Goal: Task Accomplishment & Management: Use online tool/utility

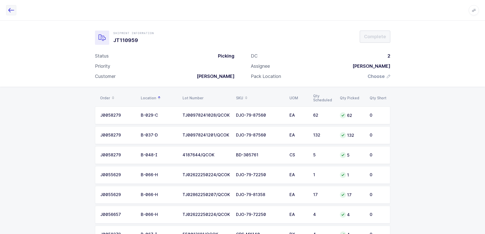
click at [10, 11] on icon "button" at bounding box center [11, 10] width 6 height 6
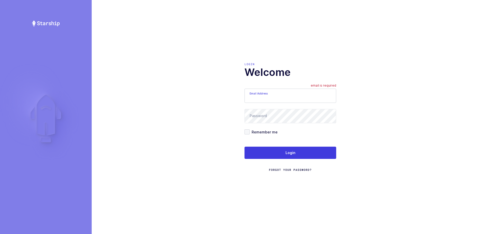
click at [281, 98] on input "Email Address" at bounding box center [290, 96] width 92 height 14
click at [272, 94] on input "Email Address" at bounding box center [290, 96] width 92 height 14
drag, startPoint x: 282, startPoint y: 102, endPoint x: 283, endPoint y: 109, distance: 6.7
click at [282, 103] on form "Email Address zack1239753@gmail.com Password password is required Remember me L…" at bounding box center [290, 130] width 92 height 83
type input "zack1239753@gmail.com"
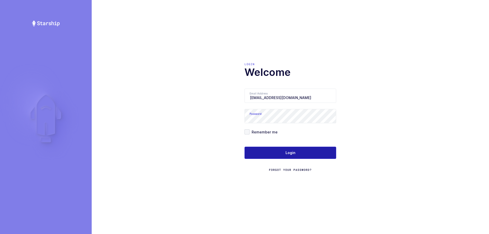
click at [261, 156] on button "Login" at bounding box center [290, 153] width 92 height 12
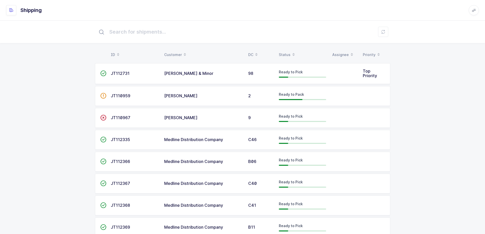
click at [417, 117] on div "ID Customer DC Status Assignee Priority  JT112731 [PERSON_NAME] & Minor 98 Rea…" at bounding box center [242, 167] width 485 height 295
click at [285, 115] on span "Ready to Pick" at bounding box center [291, 116] width 24 height 4
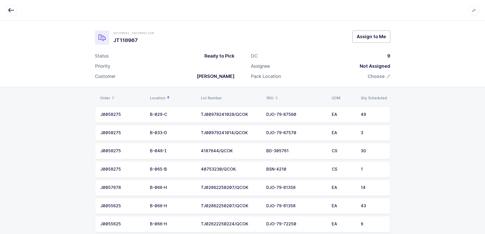
click at [387, 37] on button "Assign to Me" at bounding box center [371, 37] width 38 height 12
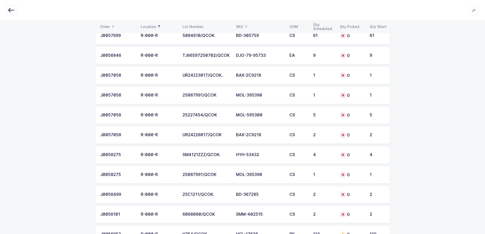
scroll to position [1193, 0]
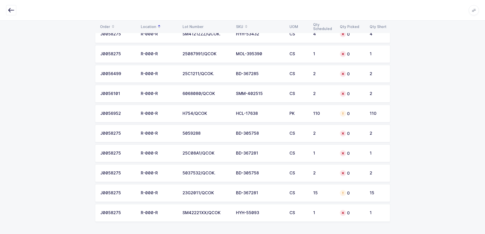
click at [242, 116] on td "HCL-17638" at bounding box center [259, 114] width 53 height 18
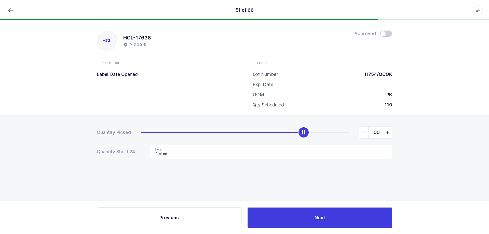
type input "110"
drag, startPoint x: 143, startPoint y: 135, endPoint x: 395, endPoint y: 172, distance: 255.0
click at [398, 168] on div "Quantity Picked 110 Quantity Short: 24 Note Picked" at bounding box center [244, 160] width 489 height 91
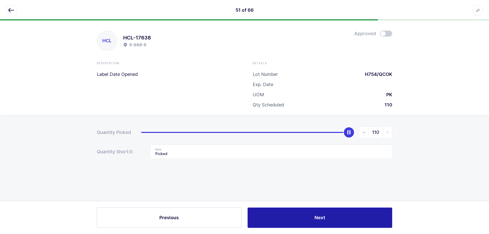
click at [344, 223] on button "Next" at bounding box center [319, 217] width 145 height 20
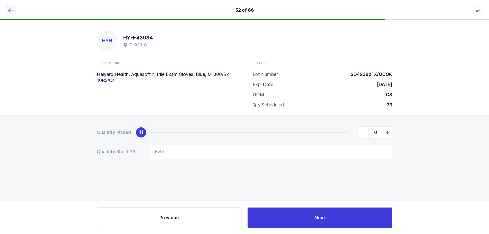
click at [6, 9] on button "button" at bounding box center [11, 10] width 10 height 10
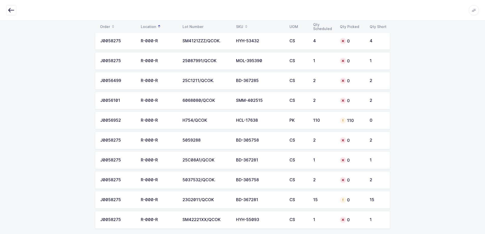
scroll to position [1193, 0]
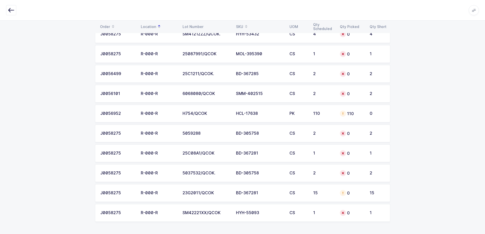
click at [319, 192] on div "15" at bounding box center [323, 193] width 21 height 5
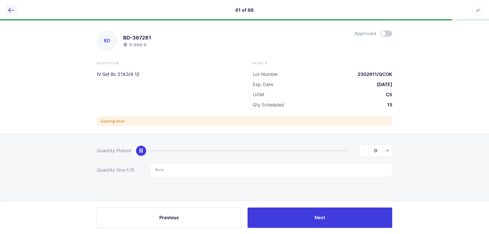
click at [9, 8] on icon "button" at bounding box center [11, 10] width 6 height 6
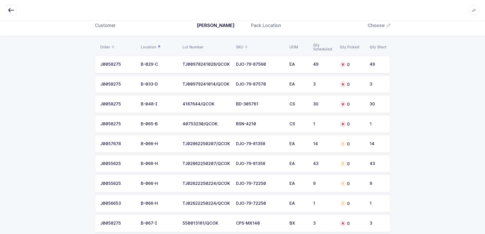
scroll to position [76, 0]
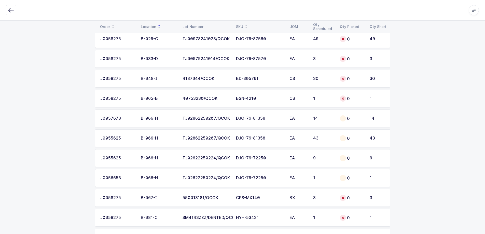
click at [251, 158] on div "DJO-79-72250" at bounding box center [259, 158] width 47 height 5
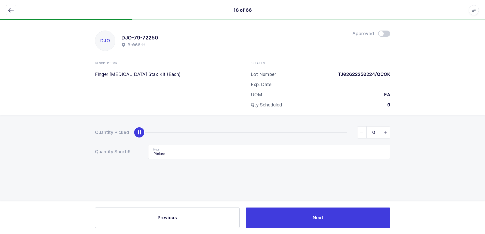
scroll to position [0, 0]
type input "9"
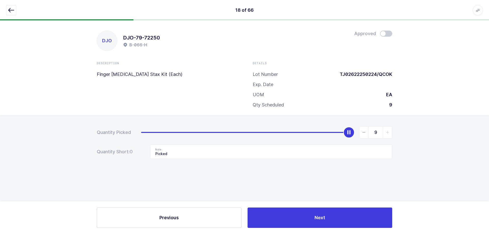
drag, startPoint x: 143, startPoint y: 131, endPoint x: 360, endPoint y: 141, distance: 216.9
click at [360, 141] on form "Quantity Picked 9 Quantity Short: 0 Note Picked" at bounding box center [244, 142] width 295 height 33
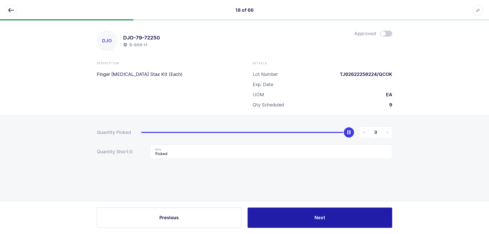
click at [331, 217] on button "Next" at bounding box center [319, 217] width 145 height 20
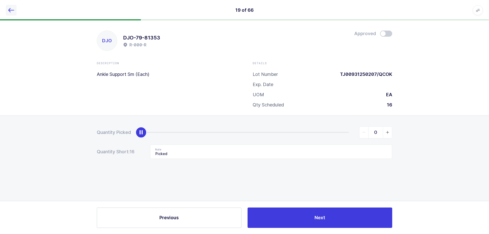
click at [14, 8] on icon "button" at bounding box center [11, 10] width 6 height 6
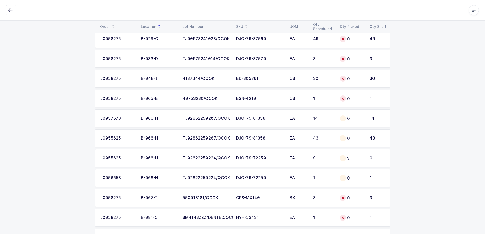
scroll to position [102, 0]
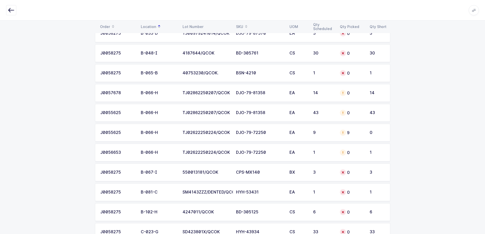
click at [276, 153] on div "DJO-79-72250" at bounding box center [259, 152] width 47 height 5
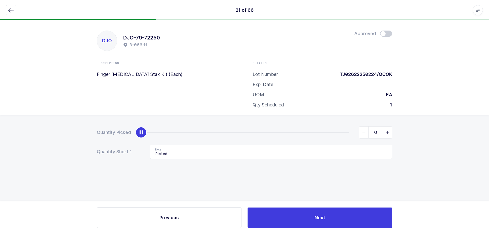
type input "1"
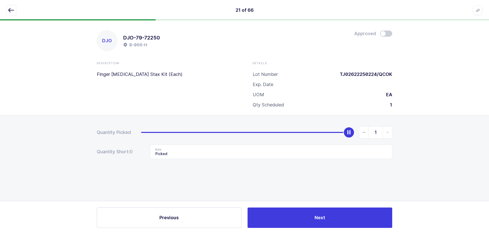
drag, startPoint x: 140, startPoint y: 131, endPoint x: 374, endPoint y: 138, distance: 233.6
click at [374, 138] on div "1" at bounding box center [266, 132] width 251 height 12
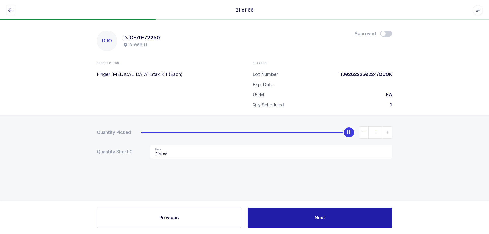
click at [321, 213] on button "Next" at bounding box center [319, 217] width 145 height 20
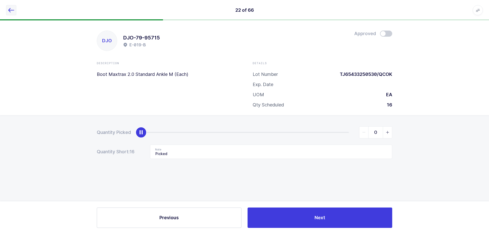
click at [13, 8] on icon "button" at bounding box center [11, 10] width 6 height 6
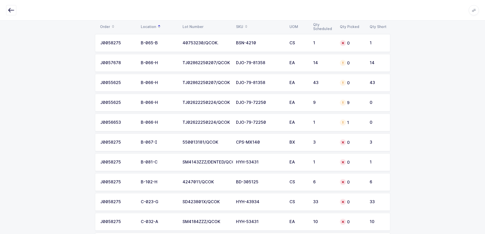
scroll to position [127, 0]
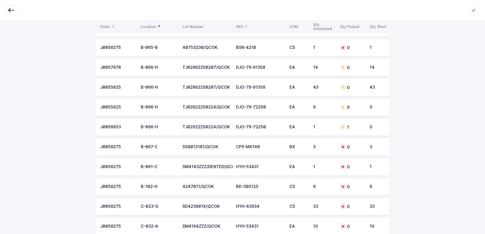
click at [301, 110] on td "EA" at bounding box center [298, 107] width 24 height 18
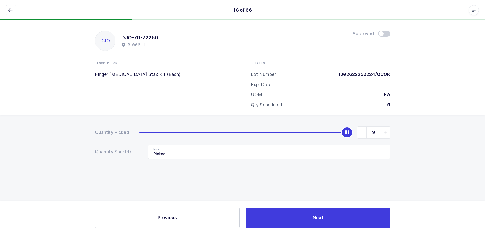
scroll to position [0, 0]
drag, startPoint x: 198, startPoint y: 156, endPoint x: 115, endPoint y: 148, distance: 83.4
click at [115, 148] on div "Quantity Short: 0 Note Picked" at bounding box center [244, 152] width 295 height 14
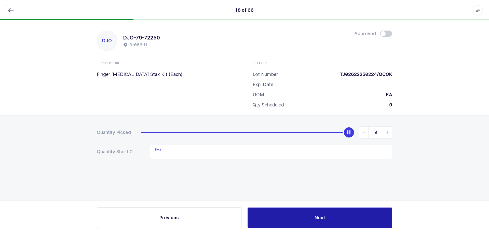
click at [303, 214] on button "Next" at bounding box center [319, 217] width 145 height 20
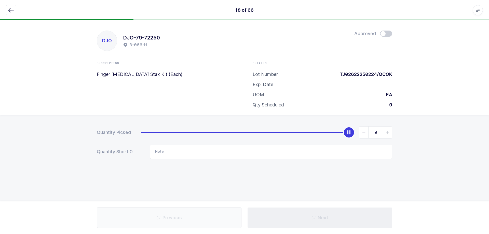
type input "Picked"
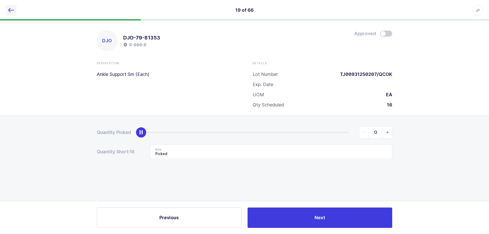
click at [11, 7] on icon "button" at bounding box center [11, 10] width 6 height 6
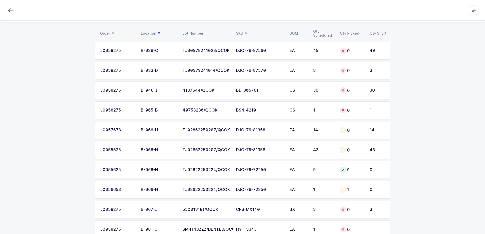
scroll to position [127, 0]
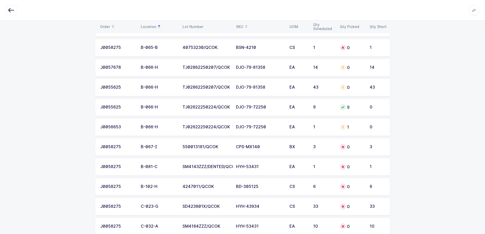
click at [310, 127] on td "1" at bounding box center [323, 127] width 27 height 18
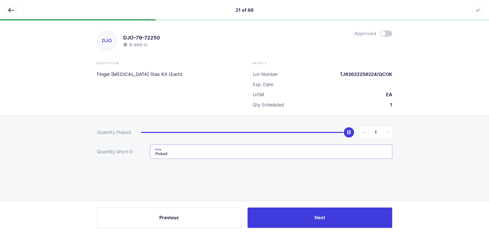
drag, startPoint x: 177, startPoint y: 153, endPoint x: 102, endPoint y: 151, distance: 75.4
click at [102, 151] on div "Quantity Short: 0 Note Picked" at bounding box center [244, 152] width 295 height 14
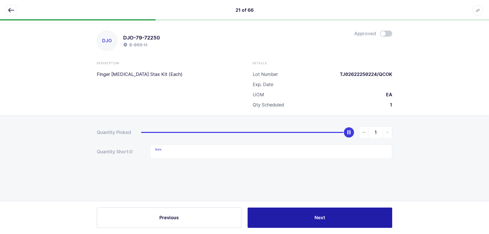
click at [358, 222] on button "Next" at bounding box center [319, 217] width 145 height 20
type input "Picked"
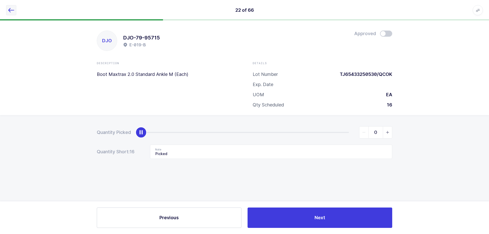
click at [9, 8] on icon "button" at bounding box center [11, 10] width 6 height 6
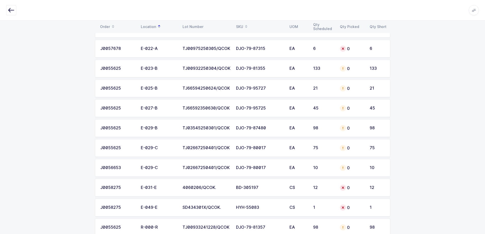
scroll to position [611, 0]
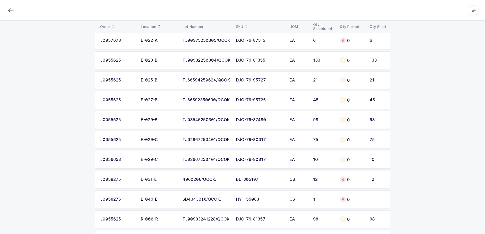
click at [308, 139] on td "EA" at bounding box center [298, 140] width 24 height 18
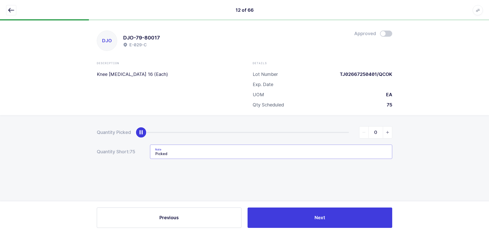
drag, startPoint x: 227, startPoint y: 151, endPoint x: 115, endPoint y: 151, distance: 112.5
click at [121, 151] on div "Quantity Short: 75 Note Picked" at bounding box center [244, 152] width 295 height 14
type input "\"
type input "75"
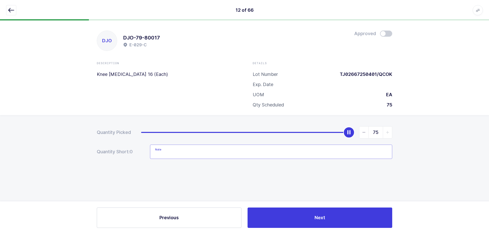
drag, startPoint x: 145, startPoint y: 131, endPoint x: 399, endPoint y: 136, distance: 254.1
click at [399, 136] on div "Quantity Picked 75 Quantity Short: 0 Note" at bounding box center [244, 160] width 489 height 91
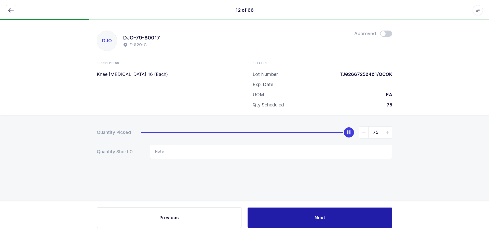
click at [321, 213] on button "Next" at bounding box center [319, 217] width 145 height 20
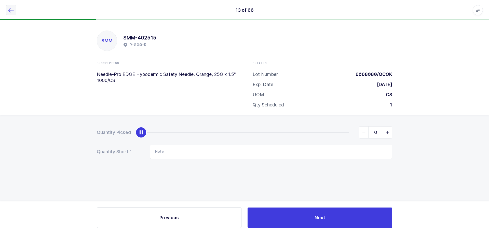
click at [9, 8] on icon "button" at bounding box center [11, 10] width 6 height 6
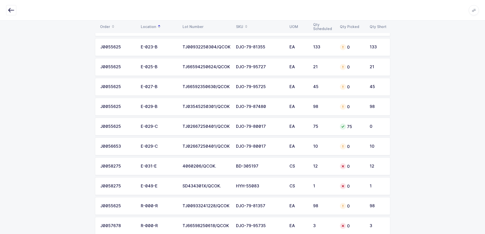
scroll to position [662, 0]
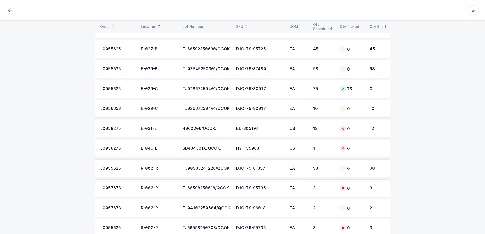
click at [311, 112] on td "10" at bounding box center [323, 109] width 27 height 18
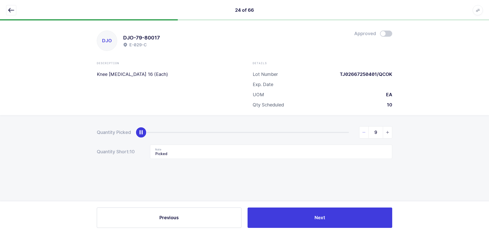
type input "10"
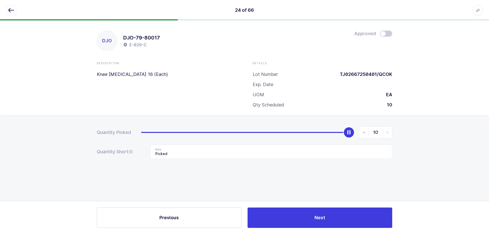
drag, startPoint x: 140, startPoint y: 133, endPoint x: 378, endPoint y: 137, distance: 238.1
click at [378, 137] on div "10" at bounding box center [266, 132] width 251 height 12
drag, startPoint x: 259, startPoint y: 157, endPoint x: 80, endPoint y: 154, distance: 179.8
click at [80, 157] on div "Quantity Picked 10 Quantity Short: 0 Note Picked" at bounding box center [244, 160] width 489 height 91
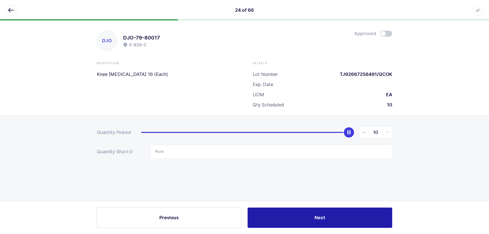
click at [312, 210] on button "Next" at bounding box center [319, 217] width 145 height 20
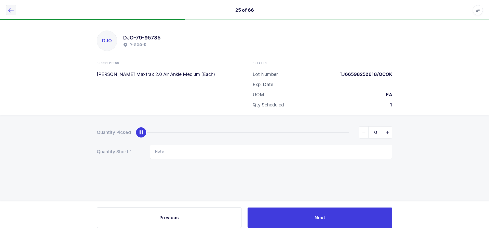
click at [9, 10] on icon "button" at bounding box center [11, 10] width 6 height 6
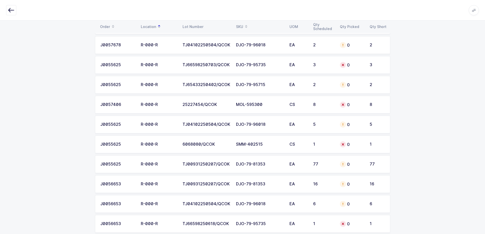
scroll to position [840, 0]
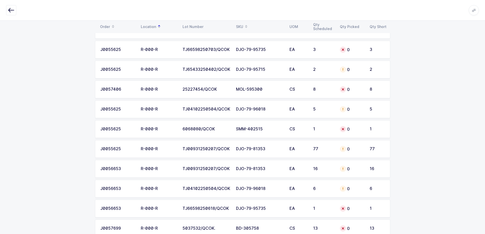
click at [276, 148] on div "DJO-79-81353" at bounding box center [259, 149] width 47 height 5
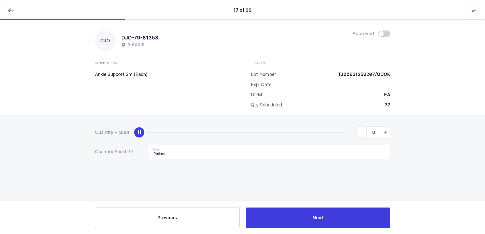
scroll to position [0, 0]
drag, startPoint x: 161, startPoint y: 148, endPoint x: 129, endPoint y: 147, distance: 31.3
click at [132, 148] on div "Quantity Short: 77 Note Picked" at bounding box center [244, 152] width 295 height 14
type input "77"
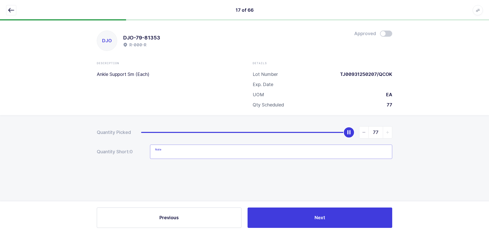
drag, startPoint x: 143, startPoint y: 132, endPoint x: 424, endPoint y: 136, distance: 280.3
click at [424, 136] on div "Quantity Picked 77 Quantity Short: 0 Note" at bounding box center [244, 160] width 489 height 91
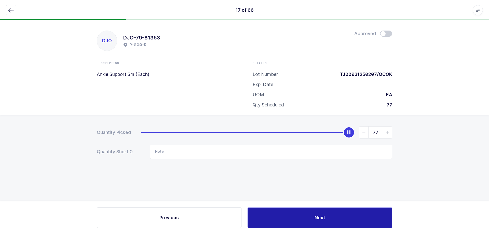
click at [312, 217] on button "Next" at bounding box center [319, 217] width 145 height 20
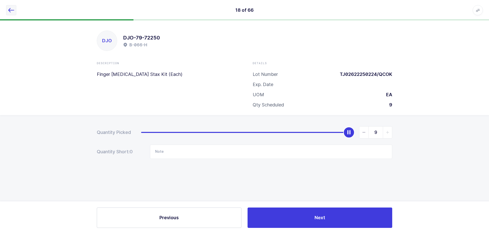
click at [12, 10] on icon "button" at bounding box center [11, 10] width 6 height 6
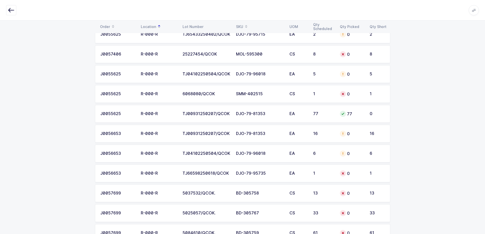
scroll to position [916, 0]
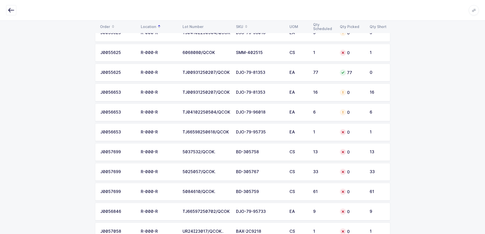
click at [261, 96] on td "DJO-79-81353" at bounding box center [259, 93] width 53 height 18
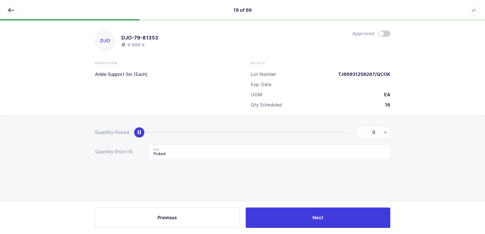
scroll to position [0, 0]
drag, startPoint x: 177, startPoint y: 158, endPoint x: 118, endPoint y: 160, distance: 59.4
click at [119, 159] on div "Quantity Picked 0 Quantity Short: 16 Note Picked" at bounding box center [244, 160] width 489 height 91
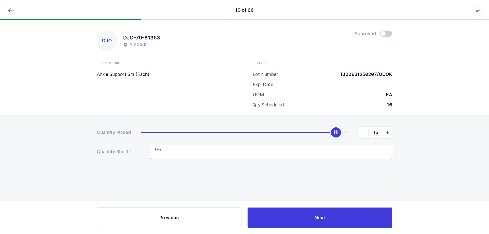
type input "16"
drag, startPoint x: 141, startPoint y: 132, endPoint x: 377, endPoint y: 140, distance: 235.6
click at [377, 140] on form "Quantity Picked 16 Quantity Short: 1 Note" at bounding box center [244, 142] width 295 height 33
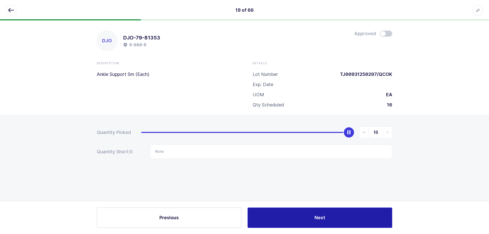
click at [337, 218] on button "Next" at bounding box center [319, 217] width 145 height 20
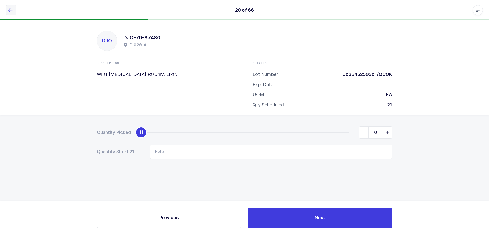
click at [11, 9] on icon "button" at bounding box center [11, 10] width 6 height 6
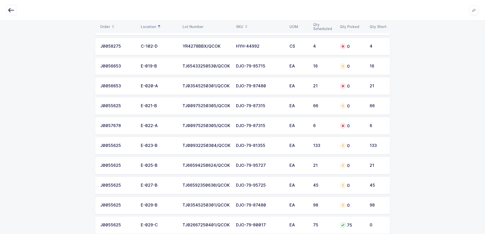
scroll to position [535, 0]
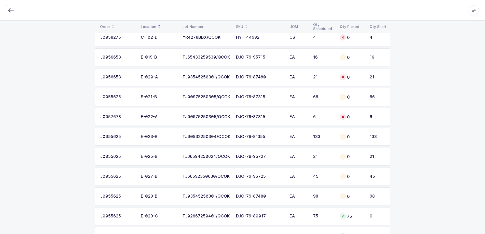
click at [272, 137] on div "DJO-79-81355" at bounding box center [259, 136] width 47 height 5
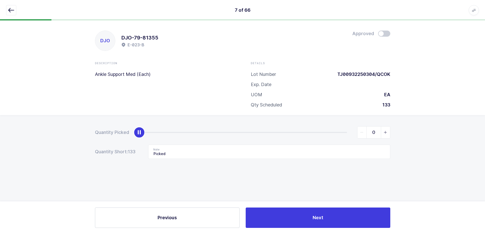
scroll to position [0, 0]
drag, startPoint x: 204, startPoint y: 151, endPoint x: 120, endPoint y: 140, distance: 84.8
click at [124, 143] on form "Quantity Picked 0 Quantity Short: 133 Note Picked" at bounding box center [244, 142] width 295 height 33
type input "133"
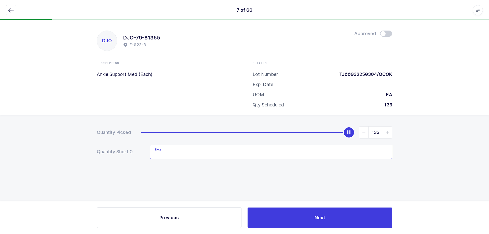
drag, startPoint x: 138, startPoint y: 133, endPoint x: 365, endPoint y: 114, distance: 227.4
click at [365, 114] on div "DJO DJO-79-81355 E-023-B Approved Description Ankle Support Med (Each) Details …" at bounding box center [244, 127] width 489 height 214
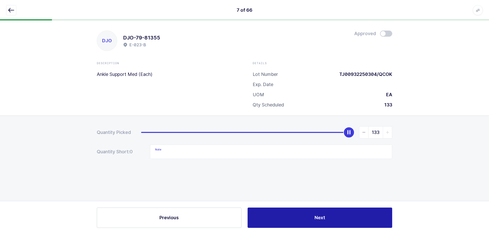
click at [328, 218] on button "Next" at bounding box center [319, 217] width 145 height 20
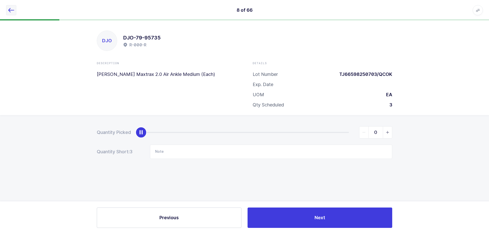
click at [14, 11] on button "button" at bounding box center [11, 10] width 10 height 10
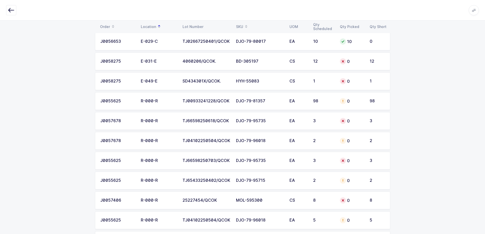
scroll to position [738, 0]
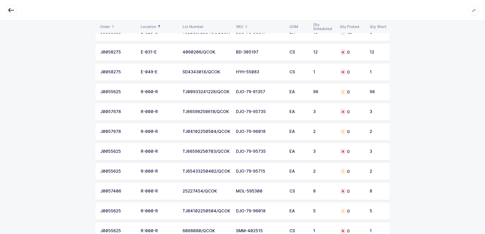
click at [299, 93] on div "EA" at bounding box center [298, 92] width 18 height 5
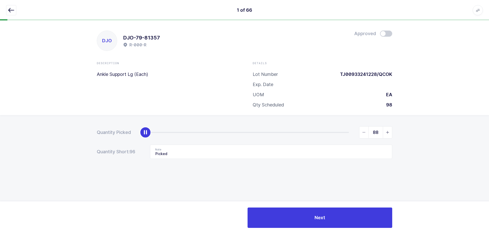
type input "98"
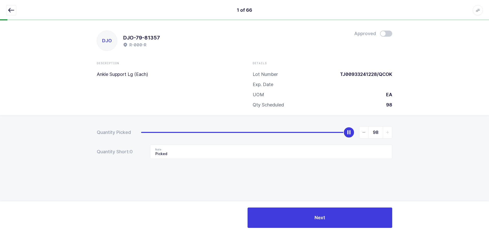
drag, startPoint x: 144, startPoint y: 131, endPoint x: 393, endPoint y: 136, distance: 249.0
click at [393, 136] on div "Quantity Picked 98 Quantity Short: 0 Note Picked" at bounding box center [244, 160] width 489 height 91
drag, startPoint x: 228, startPoint y: 148, endPoint x: 92, endPoint y: 159, distance: 136.1
click at [89, 157] on div "Quantity Picked 98 Quantity Short: 0 Note Picked" at bounding box center [244, 160] width 489 height 91
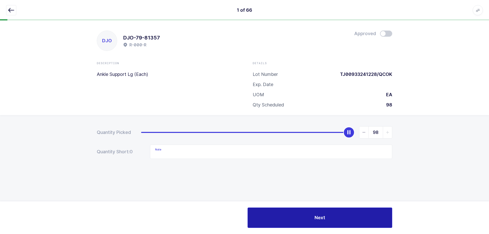
click at [310, 213] on button "Next" at bounding box center [319, 217] width 145 height 20
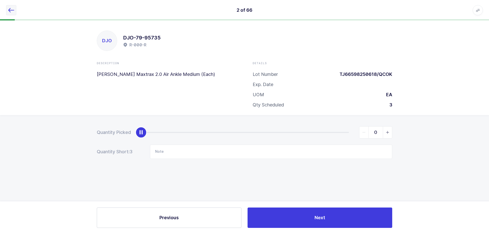
click at [12, 11] on icon "button" at bounding box center [11, 10] width 6 height 6
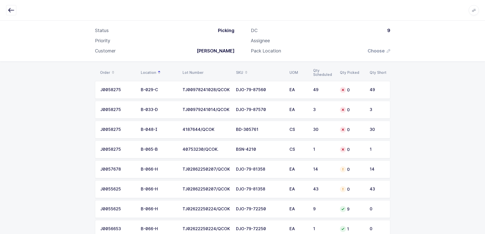
scroll to position [51, 0]
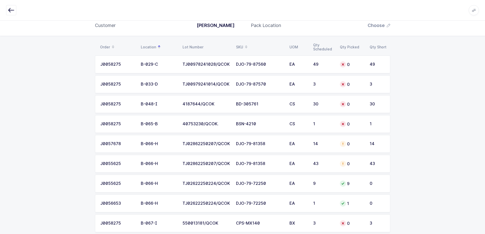
click at [288, 142] on td "EA" at bounding box center [298, 144] width 24 height 18
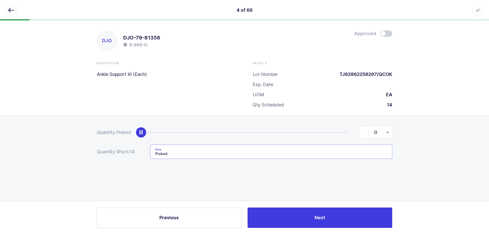
drag, startPoint x: 172, startPoint y: 149, endPoint x: 96, endPoint y: 146, distance: 76.2
click at [99, 147] on div "Quantity Short: 14 Note Picked" at bounding box center [244, 152] width 295 height 14
type input "14"
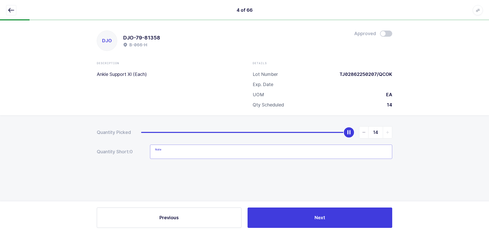
drag, startPoint x: 142, startPoint y: 134, endPoint x: 363, endPoint y: 144, distance: 220.4
click at [363, 144] on form "Quantity Picked 14 Quantity Short: 0 Note" at bounding box center [244, 142] width 295 height 33
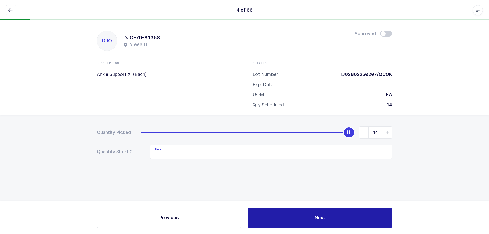
click at [339, 216] on button "Next" at bounding box center [319, 217] width 145 height 20
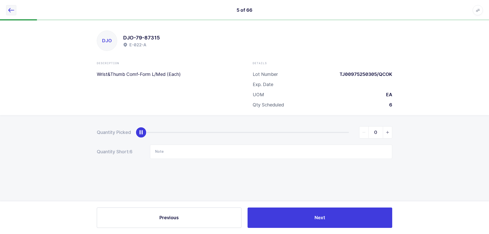
click at [12, 13] on button "button" at bounding box center [11, 10] width 10 height 10
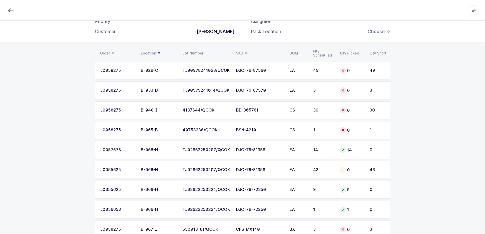
scroll to position [51, 0]
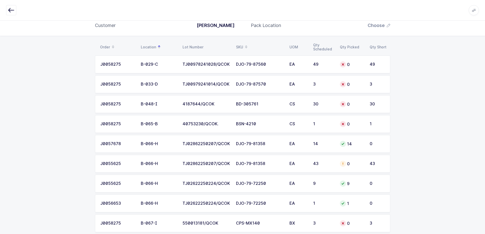
click at [232, 164] on td "TJ02862250207/QCOK" at bounding box center [205, 164] width 53 height 18
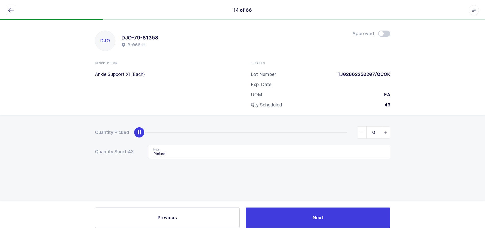
scroll to position [0, 0]
drag, startPoint x: 187, startPoint y: 150, endPoint x: 78, endPoint y: 141, distance: 109.3
click at [88, 143] on div "Quantity Picked 0 Quantity Short: 43 Note Picked" at bounding box center [244, 160] width 489 height 91
type input "43"
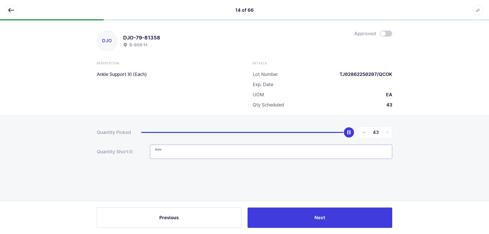
drag, startPoint x: 141, startPoint y: 133, endPoint x: 409, endPoint y: 123, distance: 268.3
click at [409, 123] on div "Quantity Picked 43 Quantity Short: 0 Note" at bounding box center [244, 160] width 489 height 91
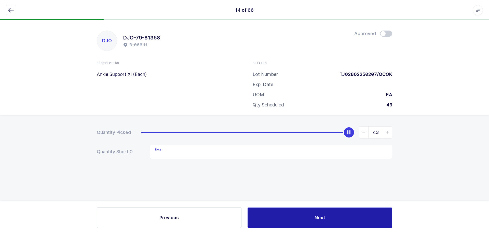
click at [311, 215] on button "Next" at bounding box center [319, 217] width 145 height 20
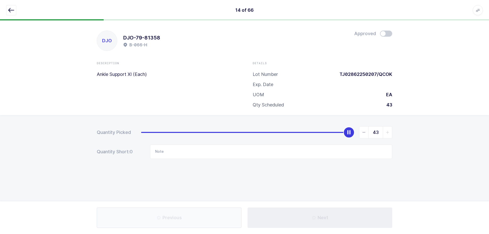
type input "Picked"
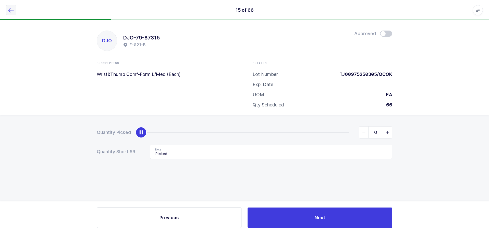
click at [13, 11] on icon "button" at bounding box center [11, 10] width 6 height 6
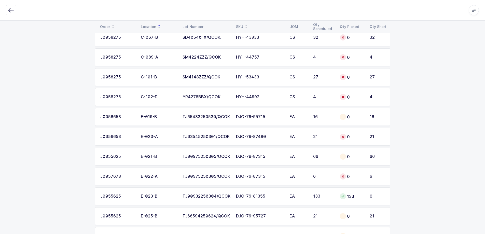
scroll to position [484, 0]
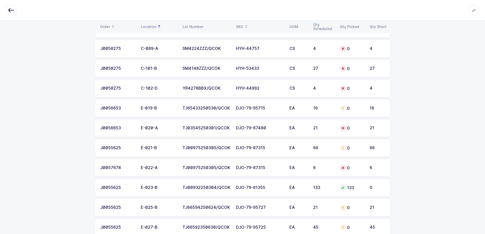
click at [255, 146] on div "DJO-79-87315" at bounding box center [259, 148] width 47 height 5
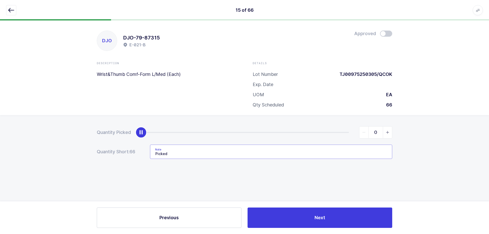
click at [189, 150] on input "Picked" at bounding box center [271, 152] width 242 height 14
type input "P"
type input "12 missing"
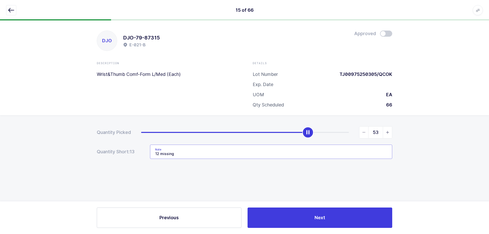
type input "54"
drag, startPoint x: 144, startPoint y: 135, endPoint x: 314, endPoint y: 135, distance: 169.8
click at [314, 135] on div "slider between 0 and 66" at bounding box center [310, 132] width 11 height 11
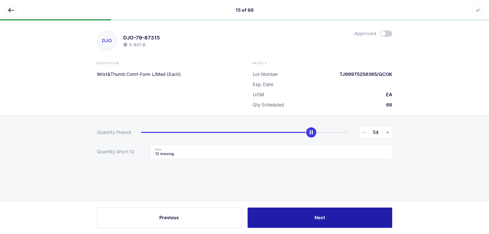
click at [294, 224] on button "Next" at bounding box center [319, 217] width 145 height 20
type input "Picked"
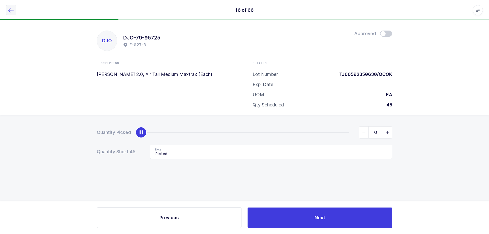
click at [9, 11] on icon "button" at bounding box center [11, 10] width 6 height 6
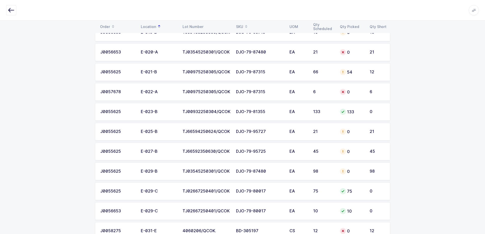
scroll to position [560, 0]
click at [266, 168] on td "DJO-79-87480" at bounding box center [259, 171] width 53 height 18
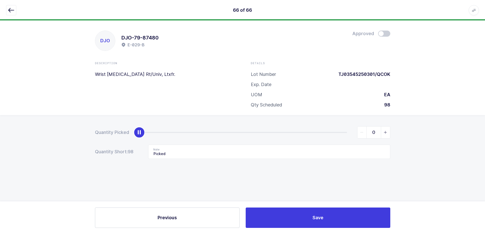
scroll to position [0, 0]
drag, startPoint x: 177, startPoint y: 158, endPoint x: 147, endPoint y: 149, distance: 31.7
click at [147, 149] on div "Quantity Short: 98 Note Picked" at bounding box center [244, 152] width 295 height 14
type input "98"
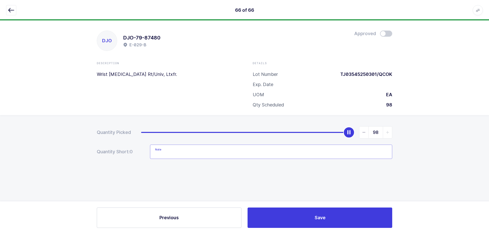
drag, startPoint x: 141, startPoint y: 132, endPoint x: 408, endPoint y: 113, distance: 267.9
click at [408, 113] on div "DJO DJO-79-87480 E-029-B Approved Description Wrist [MEDICAL_DATA] Rt/Univ, Ltx…" at bounding box center [244, 127] width 489 height 214
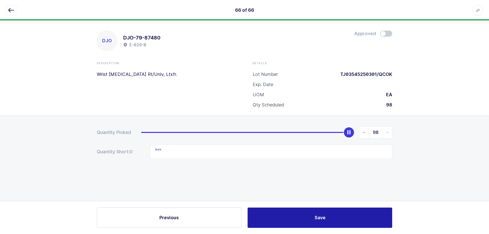
click at [300, 228] on div "Previous Save" at bounding box center [244, 217] width 489 height 33
click at [301, 218] on button "Save" at bounding box center [319, 217] width 145 height 20
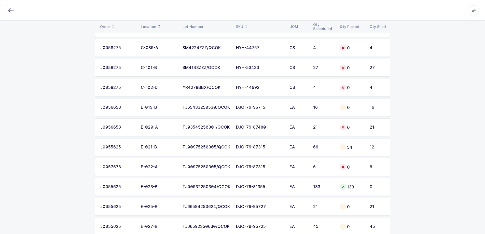
scroll to position [509, 0]
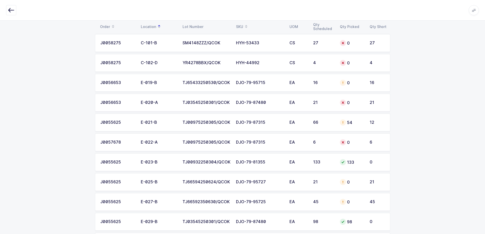
click at [290, 84] on div "EA" at bounding box center [298, 82] width 18 height 5
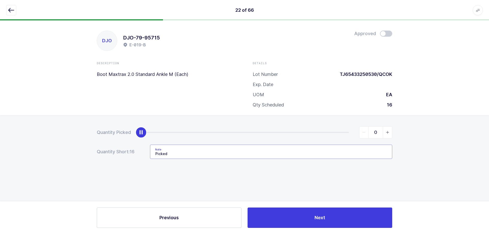
drag, startPoint x: 178, startPoint y: 149, endPoint x: 113, endPoint y: 154, distance: 65.4
click at [113, 156] on div "Quantity Short: 16 Note Picked" at bounding box center [244, 152] width 295 height 14
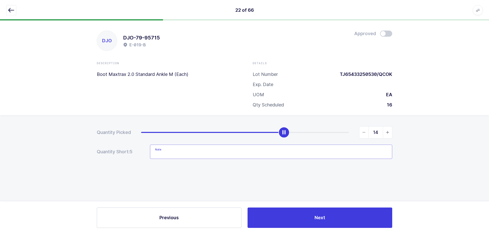
type input "16"
drag, startPoint x: 145, startPoint y: 131, endPoint x: 436, endPoint y: 130, distance: 291.0
click at [436, 130] on div "Quantity Picked 16 Quantity Short: 0 Note" at bounding box center [244, 160] width 489 height 91
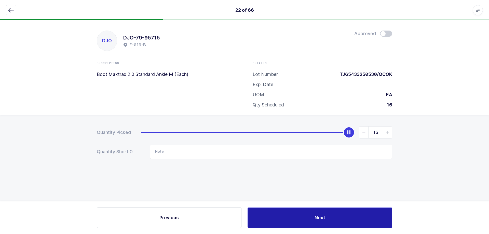
click at [341, 211] on button "Next" at bounding box center [319, 217] width 145 height 20
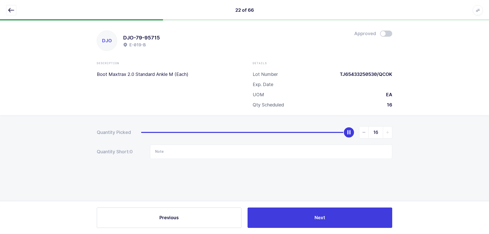
type input "Picked"
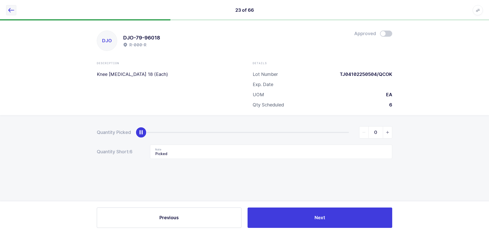
click at [13, 12] on icon "button" at bounding box center [11, 10] width 6 height 6
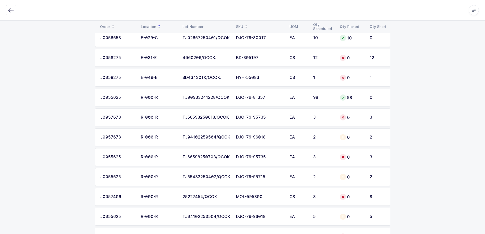
scroll to position [738, 0]
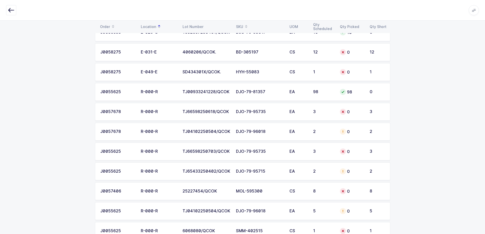
click at [249, 173] on div "DJO-79-95715" at bounding box center [259, 171] width 47 height 5
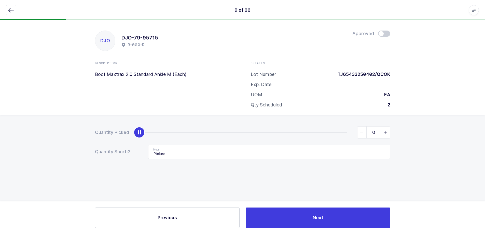
scroll to position [0, 0]
type input "2"
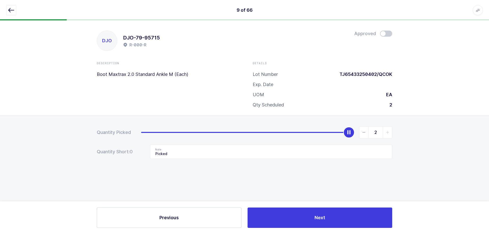
drag, startPoint x: 141, startPoint y: 133, endPoint x: 372, endPoint y: 135, distance: 231.2
click at [372, 135] on div "2" at bounding box center [266, 132] width 251 height 12
drag, startPoint x: 128, startPoint y: 153, endPoint x: 91, endPoint y: 154, distance: 36.4
click at [90, 153] on div "Quantity Picked 2 Quantity Short: 0 Note Picked" at bounding box center [244, 160] width 489 height 91
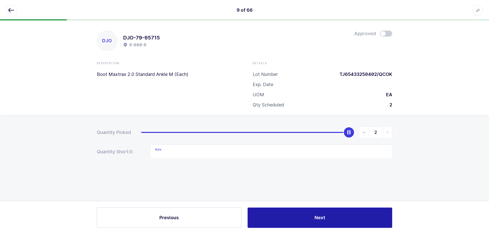
click at [334, 224] on button "Next" at bounding box center [319, 217] width 145 height 20
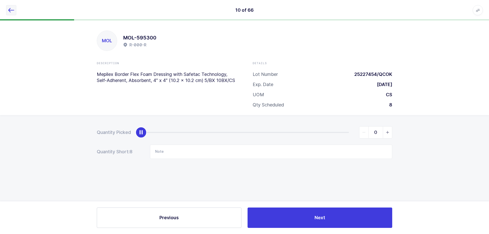
click at [14, 10] on button "button" at bounding box center [11, 10] width 10 height 10
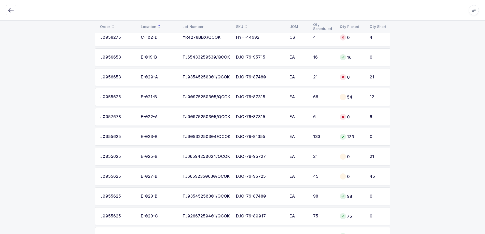
scroll to position [560, 0]
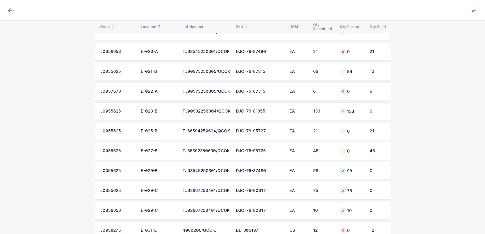
click at [304, 155] on td "EA" at bounding box center [298, 151] width 24 height 18
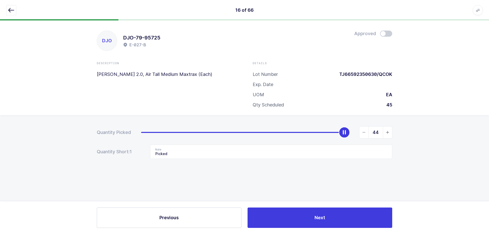
type input "45"
drag, startPoint x: 139, startPoint y: 134, endPoint x: 400, endPoint y: 135, distance: 260.9
click at [400, 135] on div "Quantity Picked 45 Quantity Short: 1 Note Picked" at bounding box center [244, 160] width 489 height 91
drag, startPoint x: 239, startPoint y: 143, endPoint x: 114, endPoint y: 143, distance: 124.5
click at [115, 143] on form "Quantity Picked 45 Quantity Short: 0 Note Picked" at bounding box center [244, 142] width 295 height 33
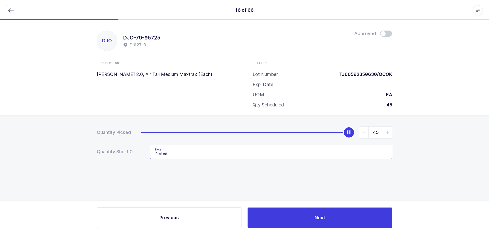
drag, startPoint x: 212, startPoint y: 155, endPoint x: 87, endPoint y: 151, distance: 124.6
click at [70, 146] on div "Quantity Picked 45 Quantity Short: 0 Note Picked" at bounding box center [244, 160] width 489 height 91
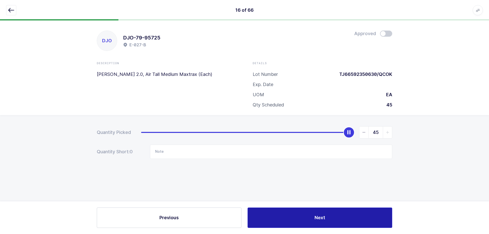
click at [329, 213] on button "Next" at bounding box center [319, 217] width 145 height 20
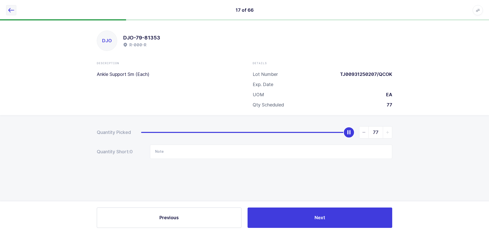
click at [11, 9] on icon "button" at bounding box center [11, 10] width 6 height 6
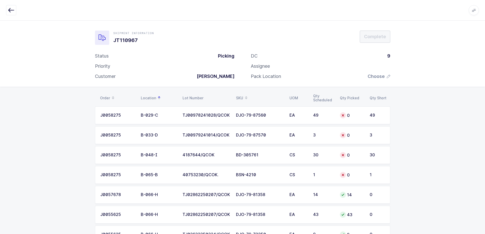
drag, startPoint x: 11, startPoint y: 9, endPoint x: 19, endPoint y: 9, distance: 7.9
drag, startPoint x: 19, startPoint y: 9, endPoint x: 233, endPoint y: 41, distance: 215.9
click at [233, 41] on div "Shipment Information JT110967 Complete" at bounding box center [242, 38] width 295 height 14
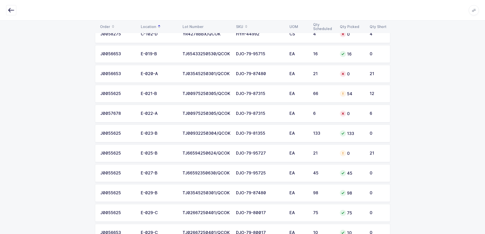
scroll to position [560, 0]
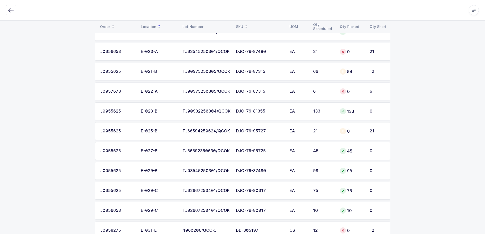
click at [321, 131] on div "21" at bounding box center [323, 131] width 21 height 5
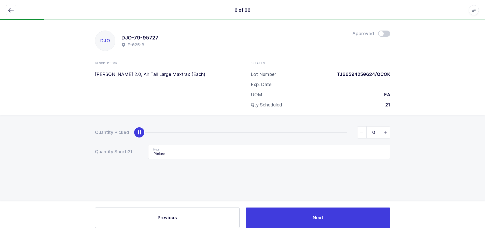
scroll to position [0, 0]
drag, startPoint x: 175, startPoint y: 154, endPoint x: 102, endPoint y: 155, distance: 72.6
click at [94, 154] on div "Quantity Picked 0 Quantity Short: 21 Note Picked" at bounding box center [244, 160] width 489 height 91
type input "21"
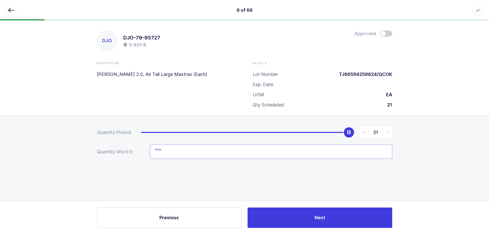
drag, startPoint x: 143, startPoint y: 132, endPoint x: 441, endPoint y: 133, distance: 297.3
click at [441, 133] on div "Quantity Picked 21 Quantity Short: 0 Note" at bounding box center [244, 160] width 489 height 91
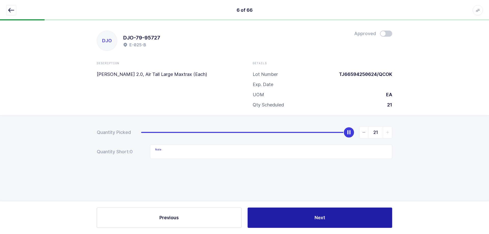
click at [337, 221] on button "Next" at bounding box center [319, 217] width 145 height 20
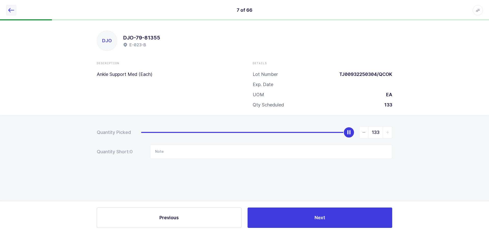
click at [12, 10] on icon "button" at bounding box center [11, 10] width 6 height 6
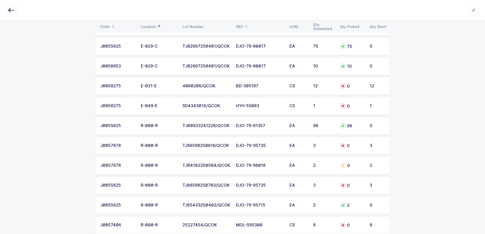
scroll to position [713, 0]
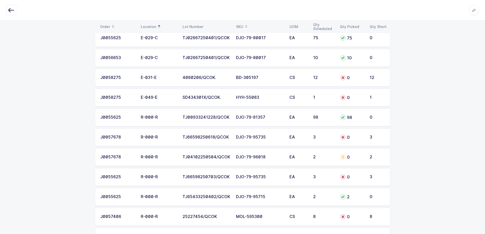
click at [290, 158] on div "EA" at bounding box center [298, 157] width 18 height 5
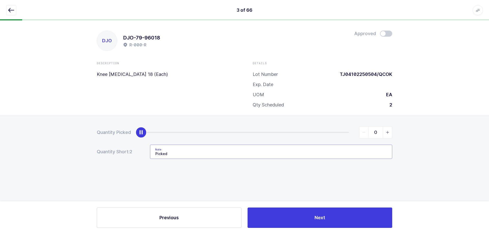
drag, startPoint x: 191, startPoint y: 154, endPoint x: 77, endPoint y: 142, distance: 114.4
click at [77, 142] on div "Quantity Picked 0 Quantity Short: 2 Note Picked" at bounding box center [244, 160] width 489 height 91
type input "2"
drag, startPoint x: 140, startPoint y: 132, endPoint x: 415, endPoint y: 133, distance: 275.2
click at [415, 133] on div "Quantity Picked 2 Quantity Short: 1 Note" at bounding box center [244, 160] width 489 height 91
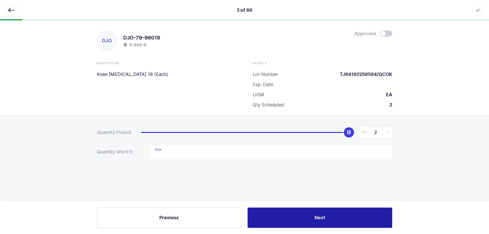
click at [311, 223] on button "Next" at bounding box center [319, 217] width 145 height 20
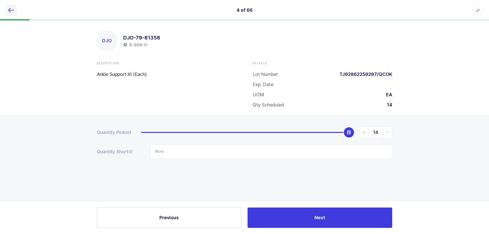
click at [10, 7] on button "button" at bounding box center [11, 10] width 10 height 10
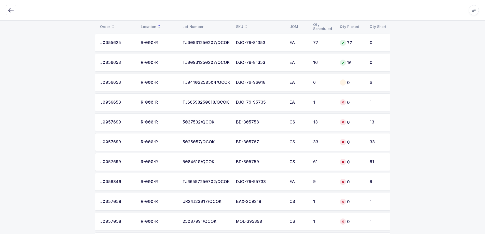
scroll to position [939, 0]
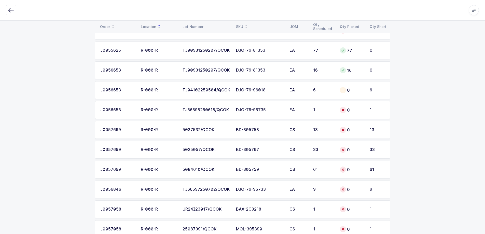
click at [275, 92] on div "DJO-79-96018" at bounding box center [259, 90] width 47 height 5
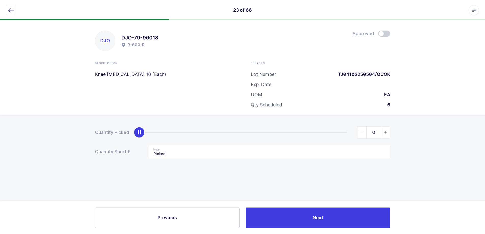
scroll to position [0, 0]
drag, startPoint x: 192, startPoint y: 150, endPoint x: 109, endPoint y: 150, distance: 83.0
click at [109, 154] on div "Quantity Short: 6 Note Picked" at bounding box center [244, 152] width 295 height 14
type input "6"
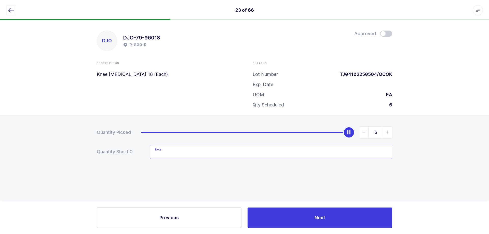
drag, startPoint x: 140, startPoint y: 133, endPoint x: 399, endPoint y: 132, distance: 259.2
click at [399, 132] on div "Quantity Picked 6 Quantity Short: 0 Note" at bounding box center [244, 160] width 489 height 91
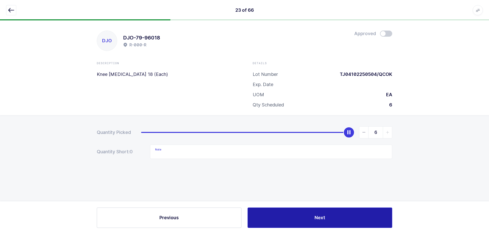
click at [323, 211] on button "Next" at bounding box center [319, 217] width 145 height 20
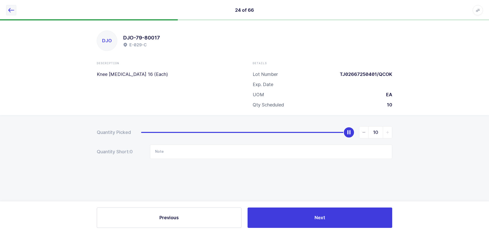
click at [14, 9] on icon "button" at bounding box center [11, 10] width 6 height 6
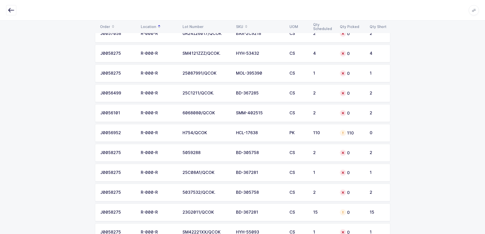
scroll to position [1193, 0]
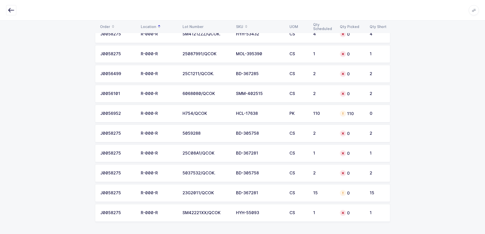
click at [258, 114] on div "HCL-17638" at bounding box center [259, 113] width 47 height 5
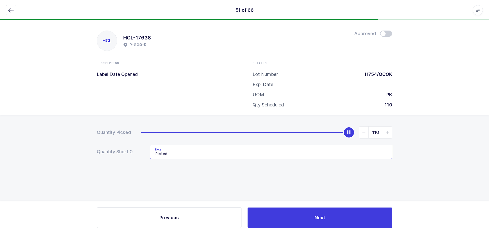
drag, startPoint x: 197, startPoint y: 145, endPoint x: 109, endPoint y: 154, distance: 89.0
click at [109, 154] on div "Quantity Short: 0 Note Picked" at bounding box center [244, 152] width 295 height 14
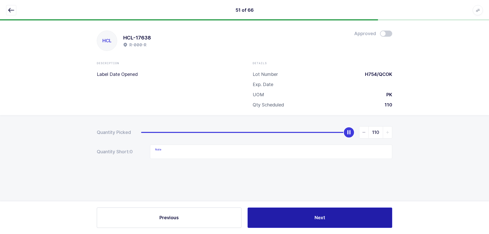
click at [309, 214] on button "Next" at bounding box center [319, 217] width 145 height 20
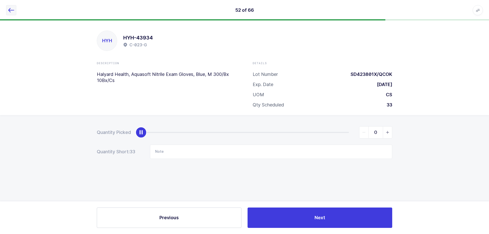
click at [13, 12] on icon "button" at bounding box center [11, 10] width 6 height 6
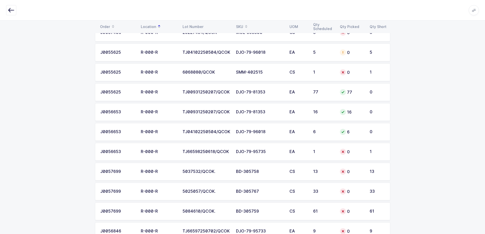
scroll to position [888, 0]
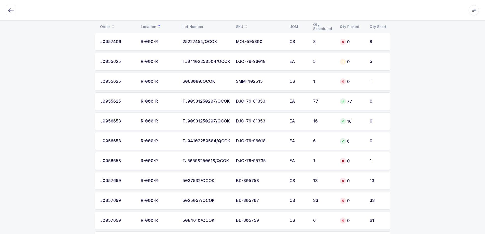
click at [263, 65] on td "DJO-79-96018" at bounding box center [259, 62] width 53 height 18
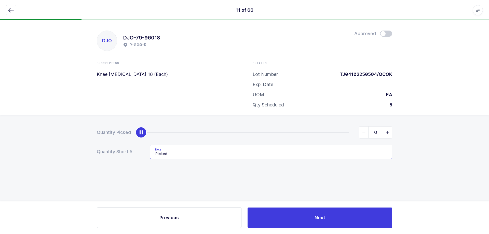
drag, startPoint x: 173, startPoint y: 146, endPoint x: 129, endPoint y: 154, distance: 45.2
click at [128, 154] on div "Quantity Short: 5 Note Picked" at bounding box center [244, 152] width 295 height 14
type input "5"
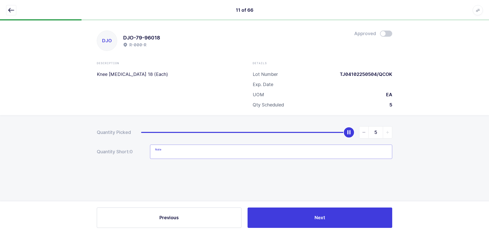
drag, startPoint x: 142, startPoint y: 133, endPoint x: 393, endPoint y: 126, distance: 251.1
click at [393, 126] on div "Quantity Picked 5 Quantity Short: 0 Note" at bounding box center [244, 160] width 489 height 91
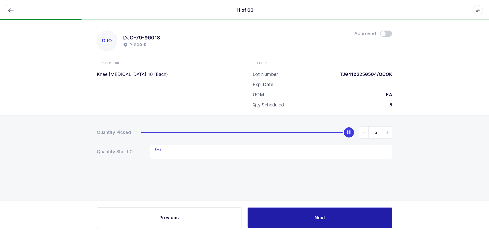
click at [286, 213] on button "Next" at bounding box center [319, 217] width 145 height 20
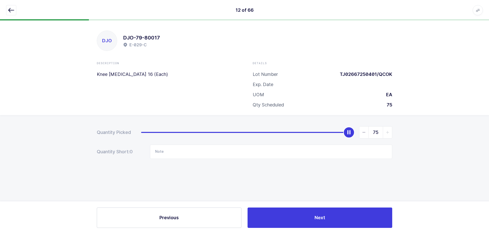
click at [12, 3] on div "12 of 66 Apps Core [GEOGRAPHIC_DATA] Admin Mission Control Purchasing [PERSON_N…" at bounding box center [244, 10] width 489 height 20
drag, startPoint x: 18, startPoint y: 6, endPoint x: 13, endPoint y: 7, distance: 4.5
click at [15, 7] on div at bounding box center [244, 10] width 477 height 10
click at [12, 8] on icon "button" at bounding box center [11, 10] width 6 height 6
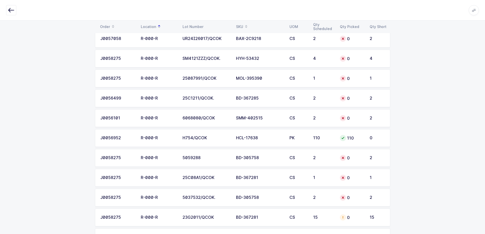
scroll to position [1193, 0]
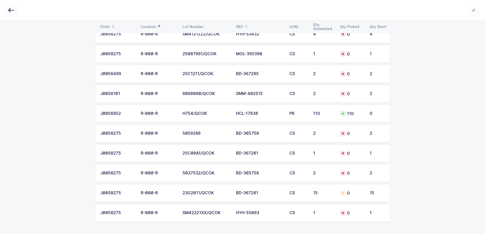
click at [268, 188] on td "BD-367281" at bounding box center [259, 193] width 53 height 18
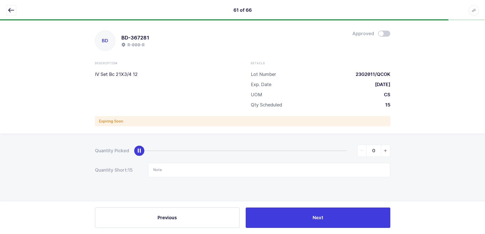
scroll to position [0, 0]
click at [16, 10] on div at bounding box center [244, 10] width 477 height 10
click at [14, 11] on icon "button" at bounding box center [11, 10] width 6 height 6
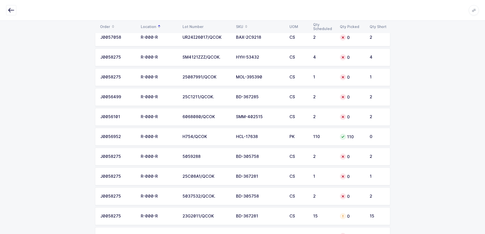
scroll to position [1193, 0]
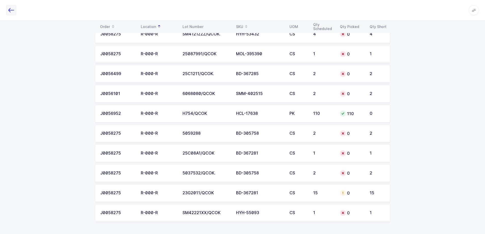
click at [11, 12] on icon "button" at bounding box center [11, 10] width 6 height 6
